Goal: Task Accomplishment & Management: Manage account settings

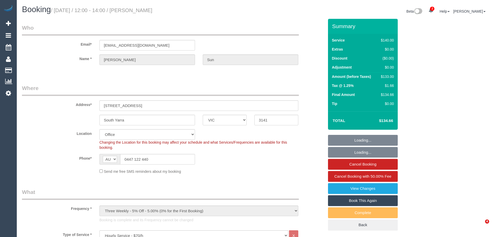
select select "VIC"
select select "number:28"
select select "number:14"
select select "number:18"
select select "number:24"
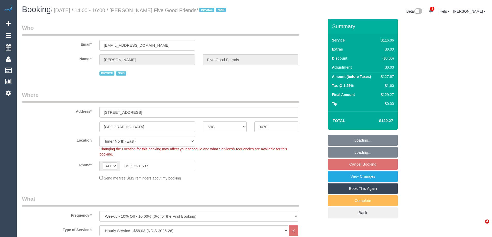
select select "VIC"
select select "number:28"
select select "number:14"
select select "number:19"
select select "number:25"
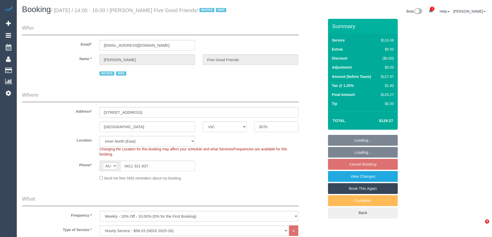
select select "number:35"
select select "number:12"
select select "spot2"
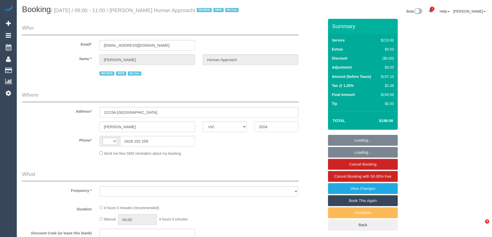
select select "VIC"
select select "number:27"
select select "number:14"
select select "number:18"
select select "number:36"
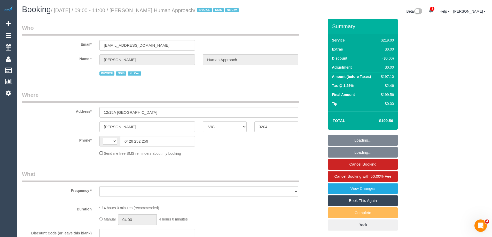
select select "number:35"
select select "number:13"
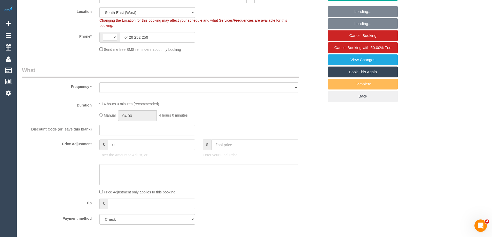
select select "string:AU"
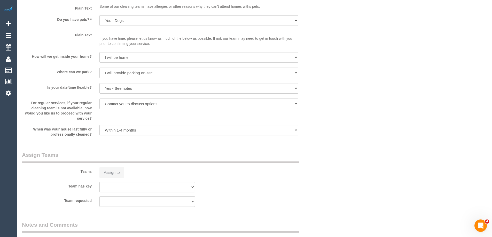
select select "object:853"
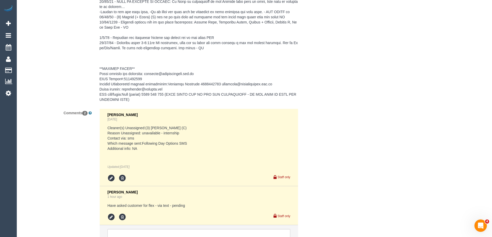
scroll to position [1043, 0]
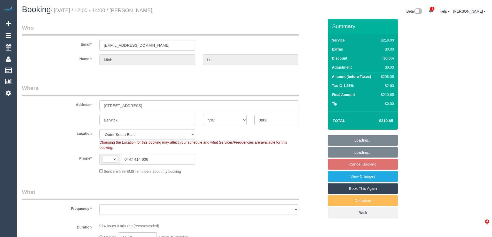
select select "VIC"
select select "string:stripe-pm_1NzZ752GScqysDRV1EAyjGRG"
select select "number:29"
select select "number:14"
select select "number:19"
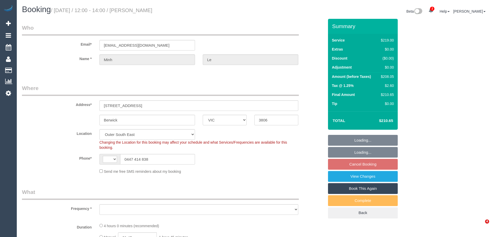
select select "number:22"
select select "number:34"
select select "number:13"
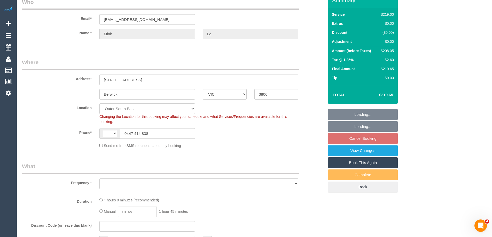
select select "string:AU"
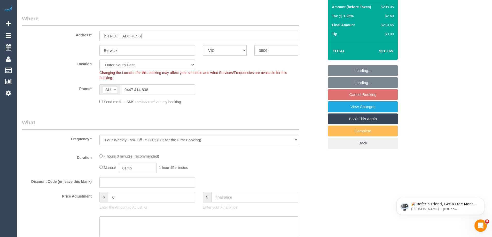
select select "object:703"
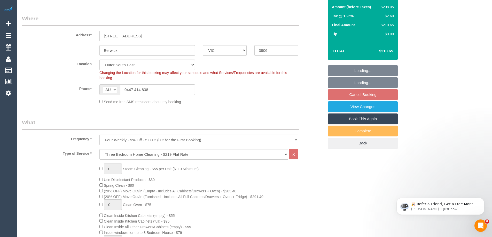
scroll to position [129, 0]
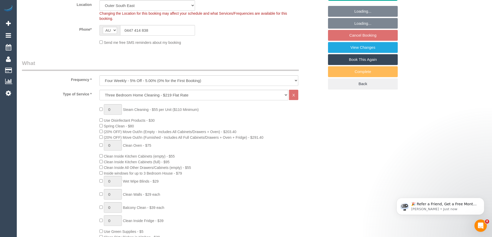
select select "spot4"
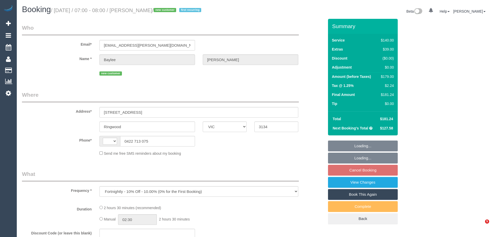
select select "VIC"
select select "object:561"
select select "string:AU"
select select "string:stripe-pm_1S66yD2GScqysDRVxHgdDNVa"
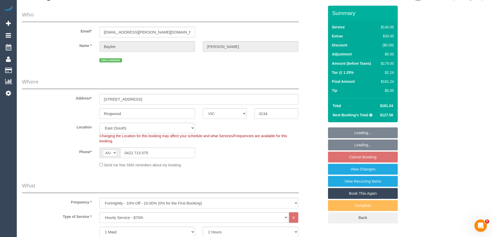
select select "number:28"
select select "number:14"
select select "number:19"
select select "number:22"
select select "number:34"
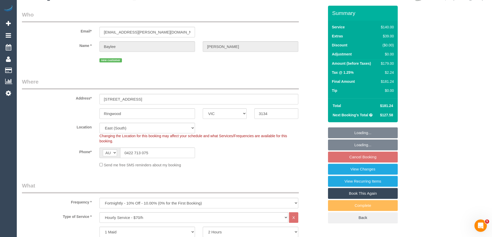
select select "number:13"
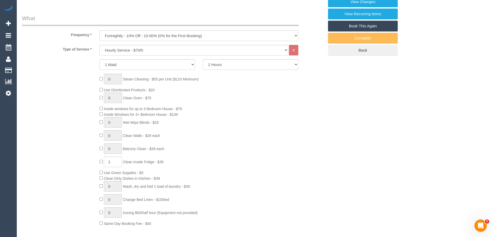
select select "spot1"
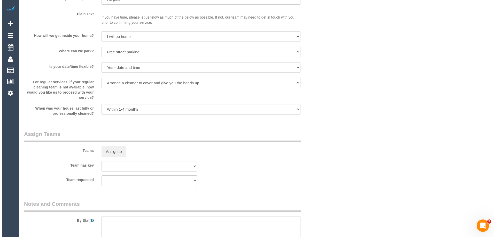
scroll to position [747, 0]
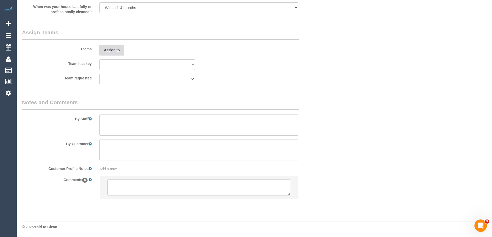
click at [113, 51] on button "Assign to" at bounding box center [111, 50] width 25 height 11
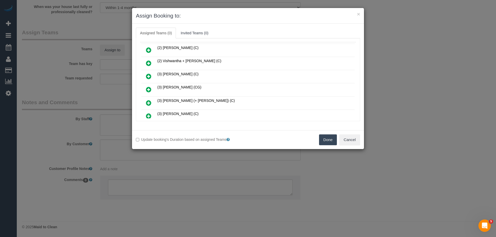
scroll to position [52, 0]
click at [147, 90] on icon at bounding box center [148, 90] width 5 height 6
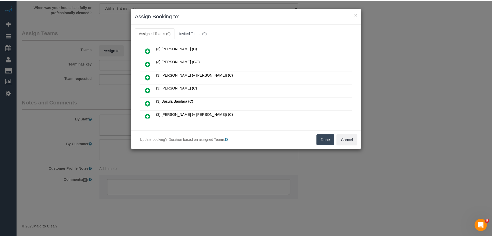
scroll to position [64, 0]
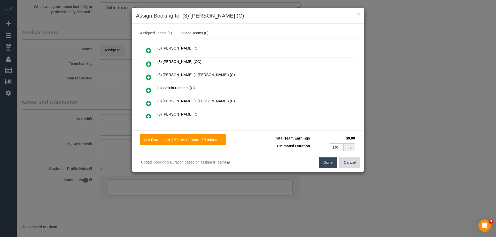
click at [344, 163] on button "Cancel" at bounding box center [349, 162] width 21 height 11
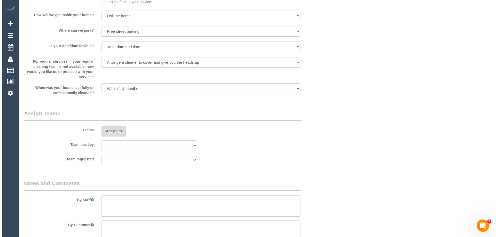
scroll to position [671, 0]
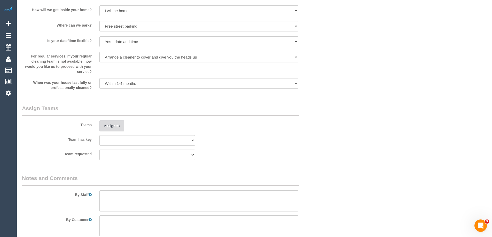
click at [112, 124] on button "Assign to" at bounding box center [111, 126] width 25 height 11
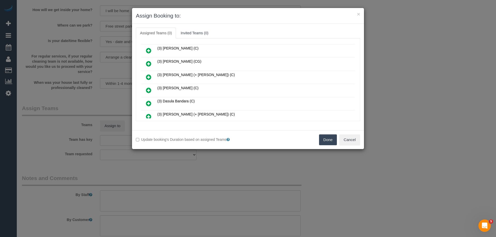
click at [148, 90] on icon at bounding box center [148, 90] width 5 height 6
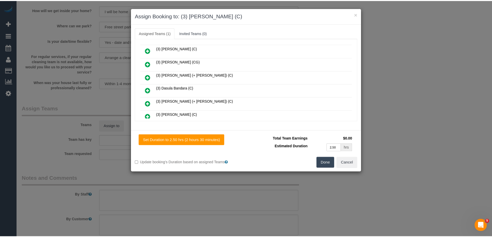
scroll to position [0, 0]
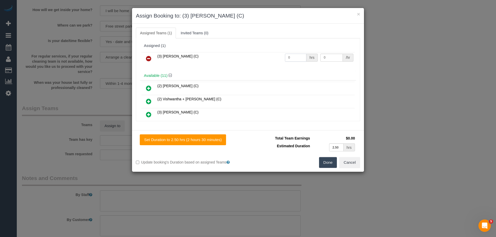
drag, startPoint x: 287, startPoint y: 56, endPoint x: 258, endPoint y: 56, distance: 28.7
click at [258, 56] on tr "(3) Danyal Ali (C) 0 hrs 0 /hr" at bounding box center [247, 58] width 213 height 13
type input "2.5"
drag, startPoint x: 325, startPoint y: 58, endPoint x: 302, endPoint y: 57, distance: 22.2
click at [302, 57] on tr "(3) Danyal Ali (C) 2.5 hrs 0 /hr" at bounding box center [247, 58] width 213 height 13
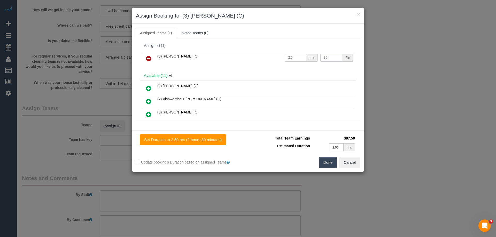
type input "35"
drag, startPoint x: 326, startPoint y: 172, endPoint x: 325, endPoint y: 167, distance: 5.0
click at [325, 167] on div "× Assign Booking to: (3) Danyal Ali (C) Assigned Teams (1) Invited Teams (0) As…" at bounding box center [248, 118] width 496 height 237
click at [324, 165] on button "Done" at bounding box center [328, 162] width 18 height 11
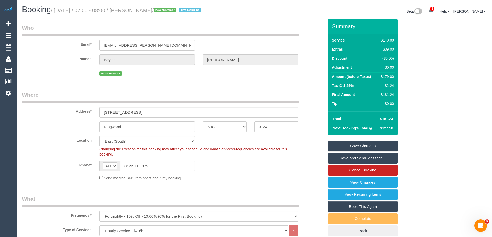
drag, startPoint x: 181, startPoint y: 10, endPoint x: 143, endPoint y: 7, distance: 38.6
click at [143, 7] on h1 "Booking / September 15, 2025 / 07:00 - 08:00 / Baylee Coulthard / new customer …" at bounding box center [136, 9] width 229 height 9
copy small "Baylee Coulthard"
click at [340, 159] on link "Save and Send Message..." at bounding box center [363, 158] width 70 height 11
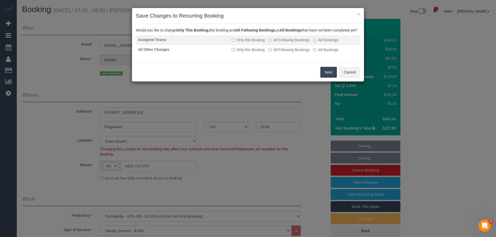
click at [279, 43] on label "All Following Bookings" at bounding box center [288, 39] width 41 height 5
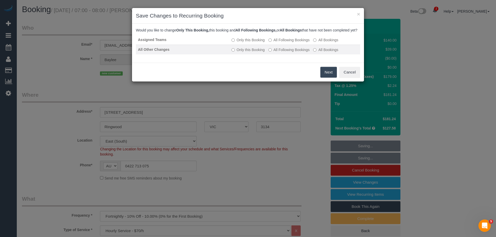
click at [279, 52] on label "All Following Bookings" at bounding box center [288, 49] width 41 height 5
click at [326, 78] on button "Save" at bounding box center [328, 72] width 18 height 11
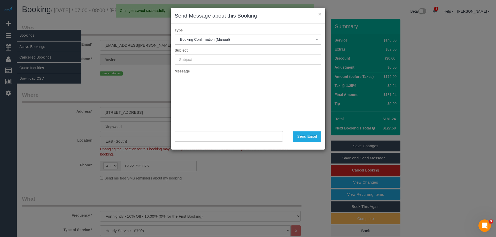
type input "Booking Confirmed"
type input ""Baylee Coulthard" <baylee.coulthard@icloud.com>"
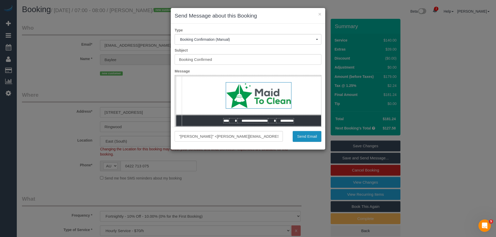
click at [310, 137] on button "Send Email" at bounding box center [307, 136] width 29 height 11
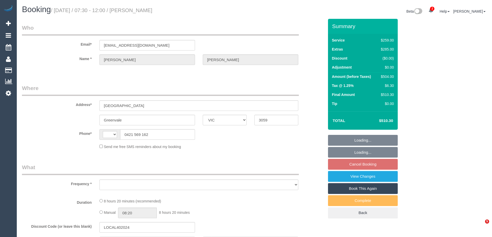
select select "VIC"
select select "string:AU"
select select "object:561"
select select "string:stripe-pm_1RF0Li2GScqysDRVSS7FnJ1a"
select select "number:28"
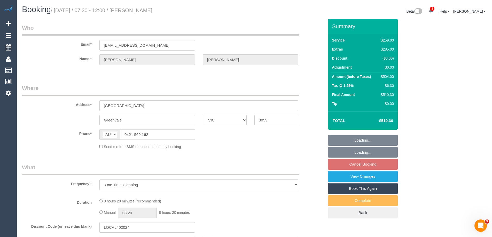
select select "number:14"
select select "number:18"
select select "number:24"
select select "number:35"
select select "number:13"
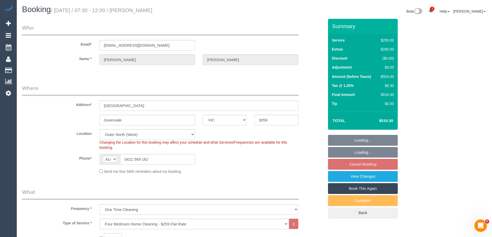
select select "object:1201"
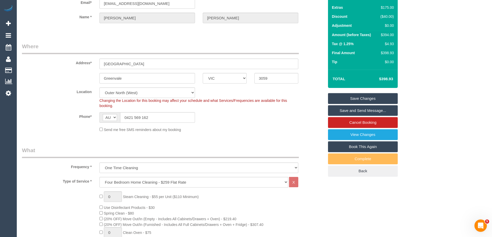
scroll to position [129, 0]
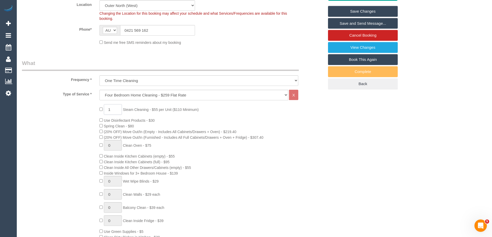
click at [97, 107] on div "1 Steam Cleaning - $55 per Unit ($110 Minimum) Use Disinfectant Products - $30 …" at bounding box center [212, 194] width 232 height 181
type input "2"
click at [300, 130] on div "2 Steam Cleaning - $55 per Unit ($110 Minimum) Use Disinfectant Products - $30 …" at bounding box center [212, 194] width 232 height 181
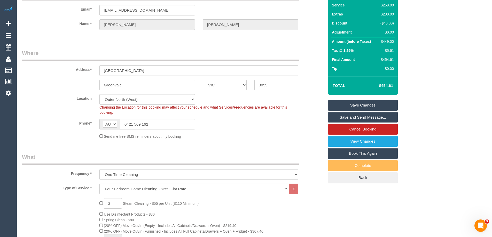
scroll to position [26, 0]
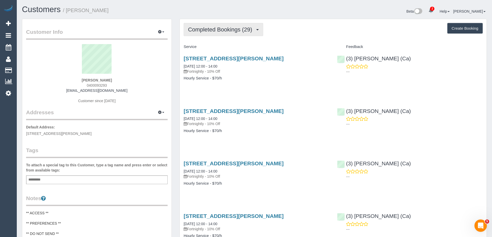
click at [202, 27] on span "Completed Bookings (29)" at bounding box center [221, 29] width 67 height 6
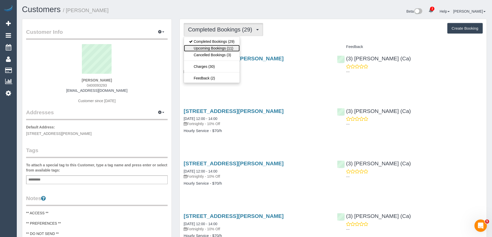
click at [207, 48] on link "Upcoming Bookings (11)" at bounding box center [212, 48] width 56 height 7
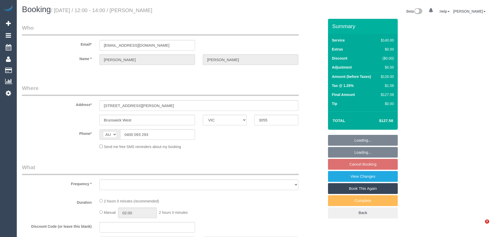
select select "VIC"
select select "string:stripe-pm_1PRSSJ2GScqysDRVmbk2Lbql"
select select "number:27"
select select "number:14"
select select "number:19"
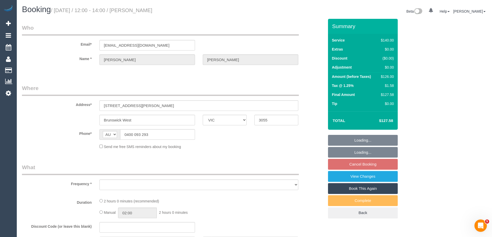
select select "number:22"
select select "number:35"
select select "number:13"
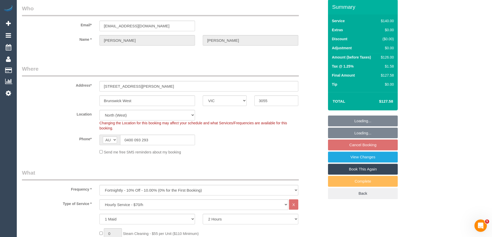
select select "object:1606"
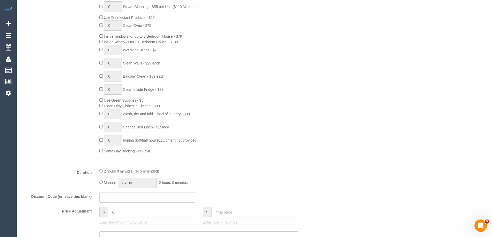
select select "spot1"
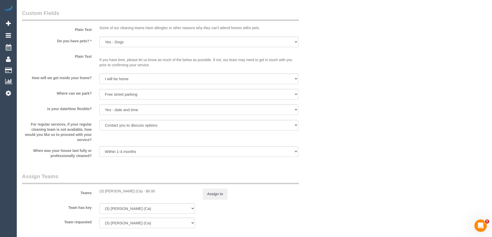
scroll to position [723, 0]
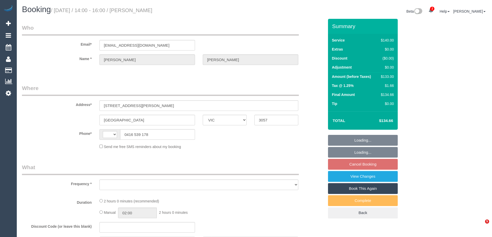
select select "VIC"
select select "string:AU"
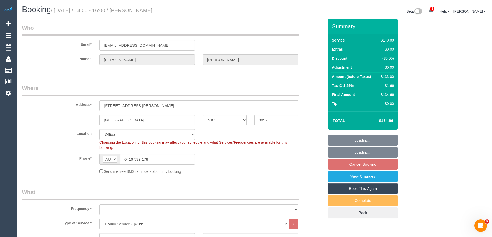
select select "string:stripe-pm_1QjTTD2GScqysDRV9DPZ16h7"
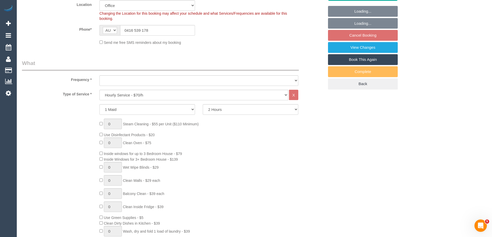
select select "object:787"
select select "number:27"
select select "number:14"
select select "number:18"
select select "number:25"
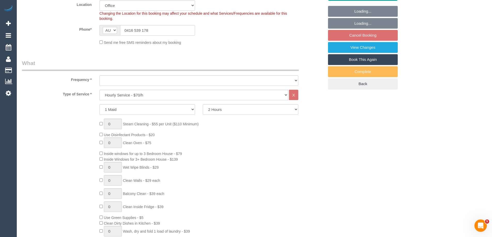
select select "number:33"
select select "number:12"
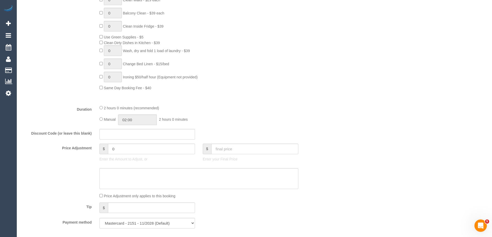
select select "object:955"
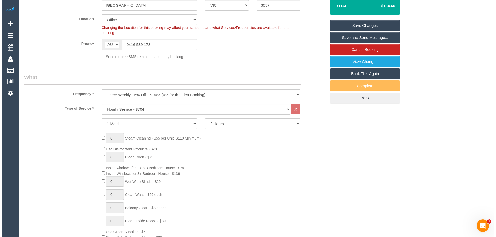
scroll to position [84, 0]
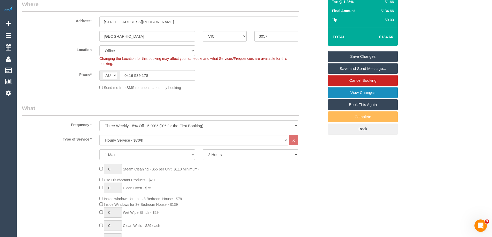
click at [337, 95] on link "View Changes" at bounding box center [363, 92] width 70 height 11
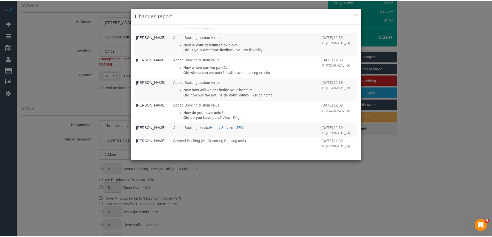
scroll to position [429, 0]
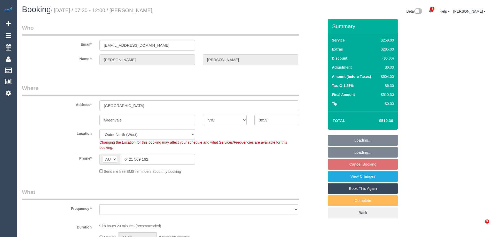
select select "VIC"
select select "string:stripe-pm_1RF0Li2GScqysDRVSS7FnJ1a"
select select "number:28"
select select "number:14"
select select "number:18"
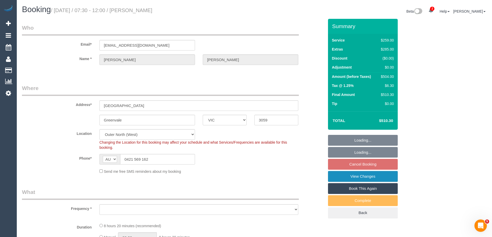
select select "number:24"
select select "number:35"
select select "number:13"
click at [334, 177] on link "View Changes" at bounding box center [363, 176] width 70 height 11
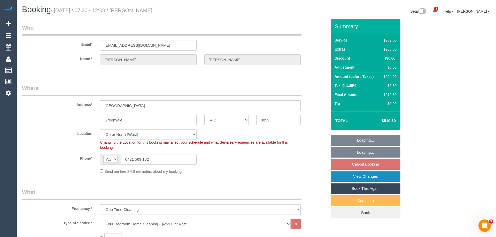
select select "object:1218"
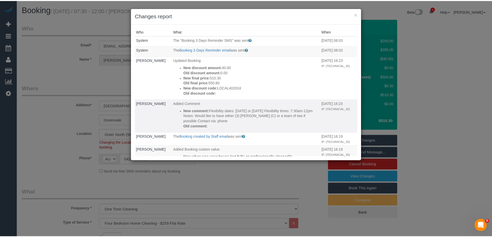
scroll to position [52, 0]
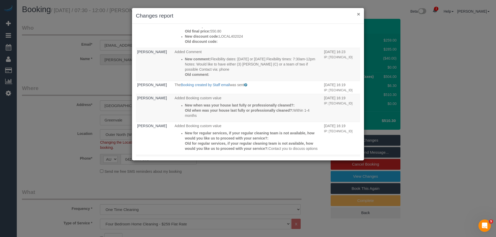
click at [358, 13] on button "×" at bounding box center [358, 13] width 3 height 5
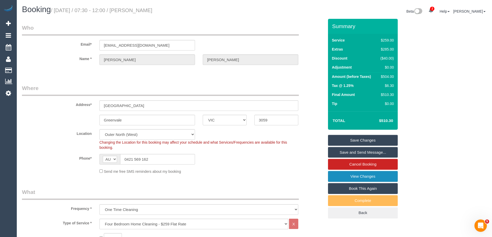
scroll to position [881, 0]
